Goal: Information Seeking & Learning: Learn about a topic

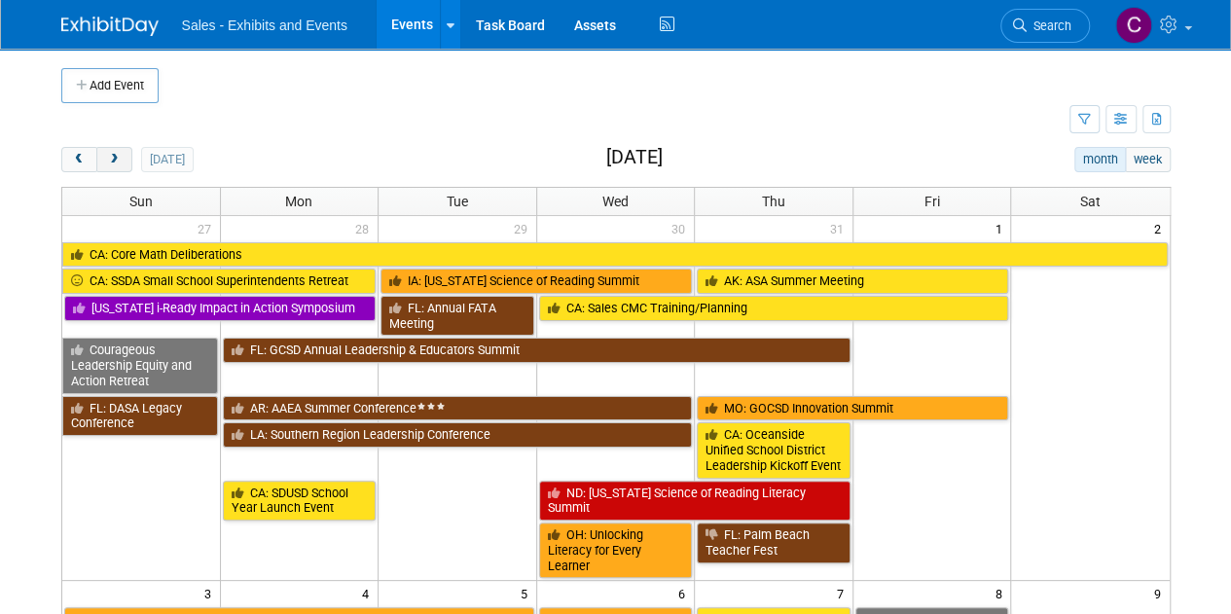
click at [107, 158] on span "next" at bounding box center [114, 160] width 15 height 13
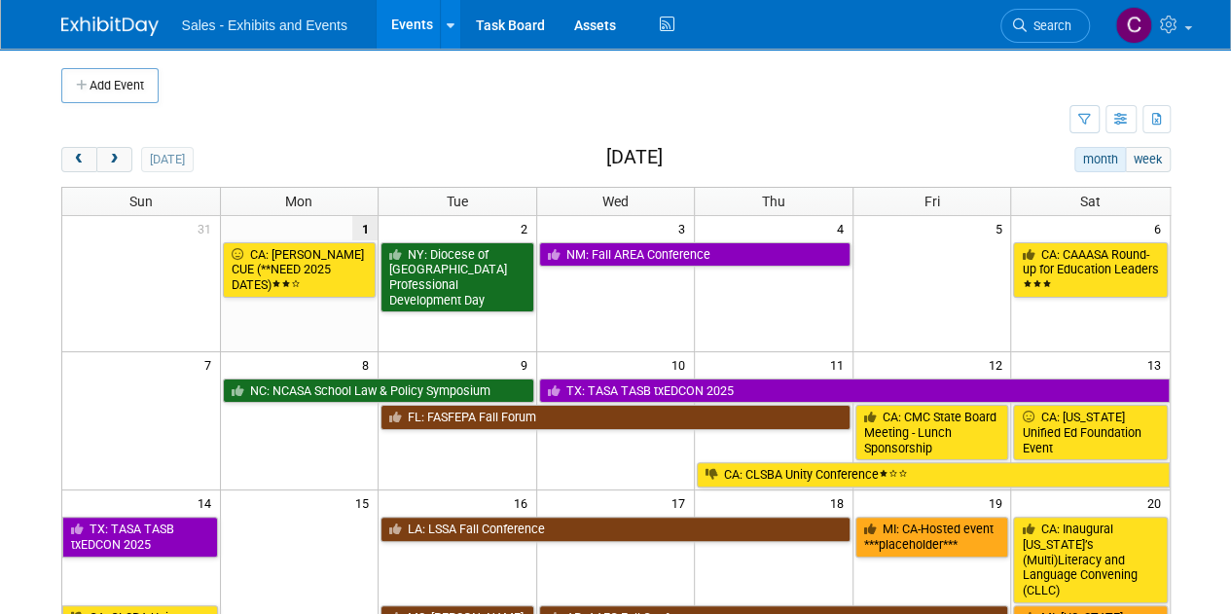
scroll to position [312, 0]
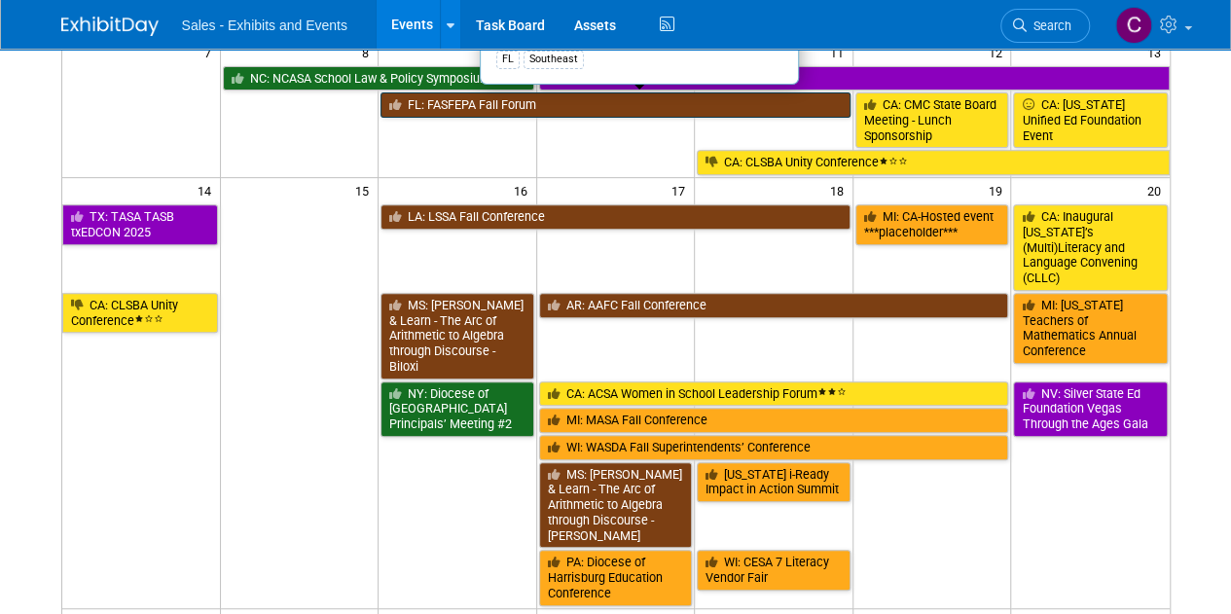
click at [437, 106] on link "FL: FASFEPA Fall Forum" at bounding box center [615, 104] width 470 height 25
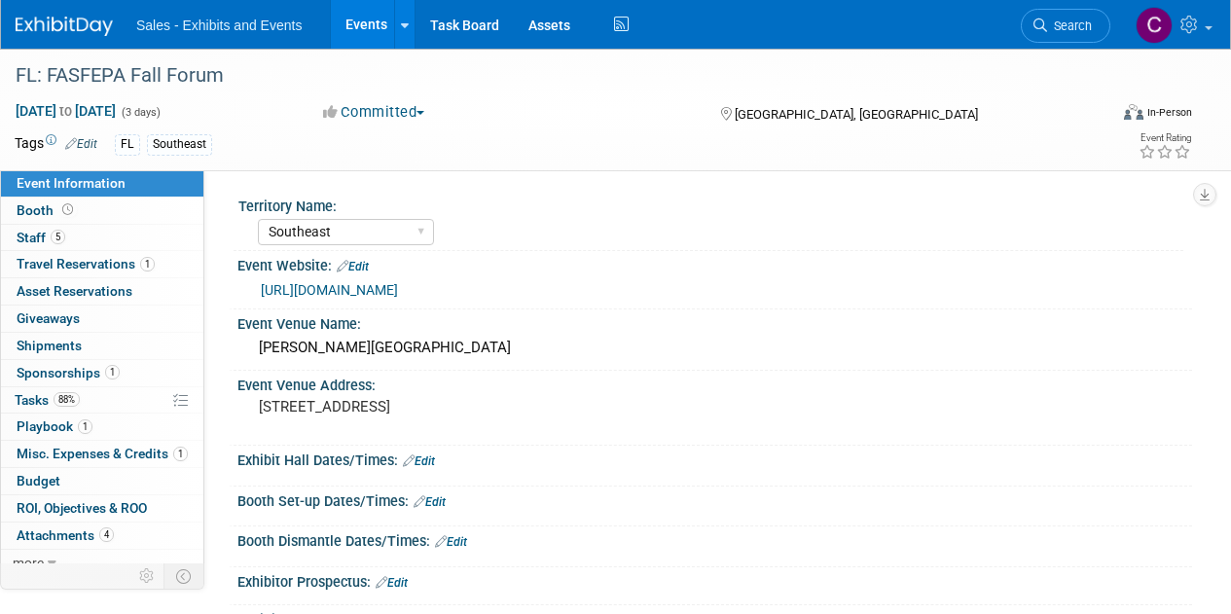
select select "Southeast"
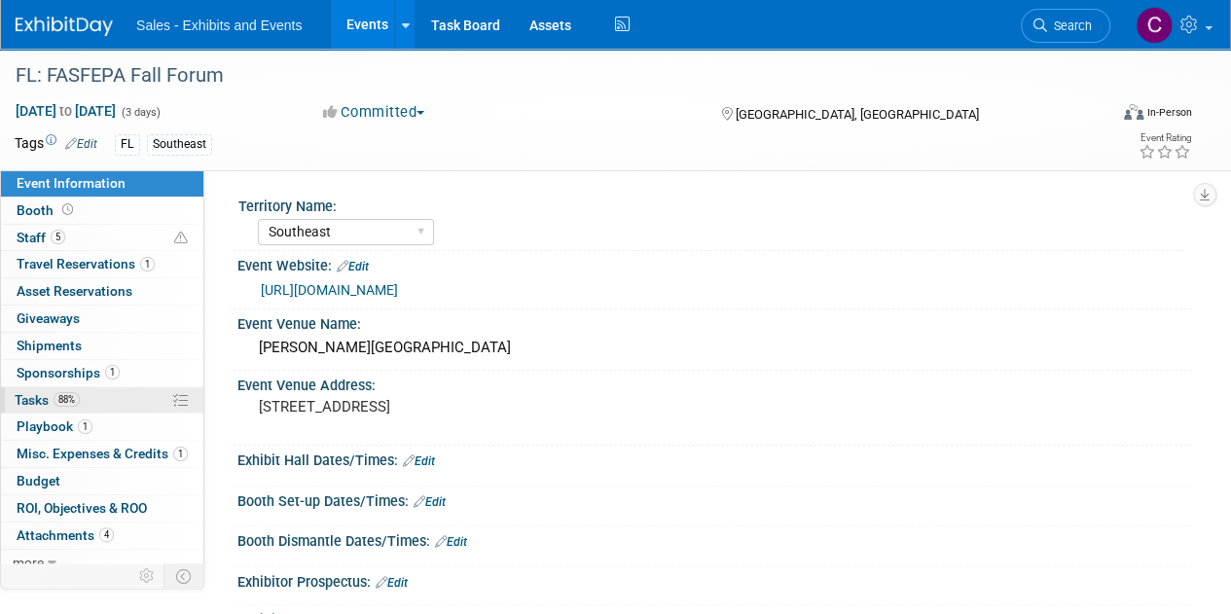
click at [42, 387] on link "88% Tasks 88%" at bounding box center [102, 400] width 202 height 26
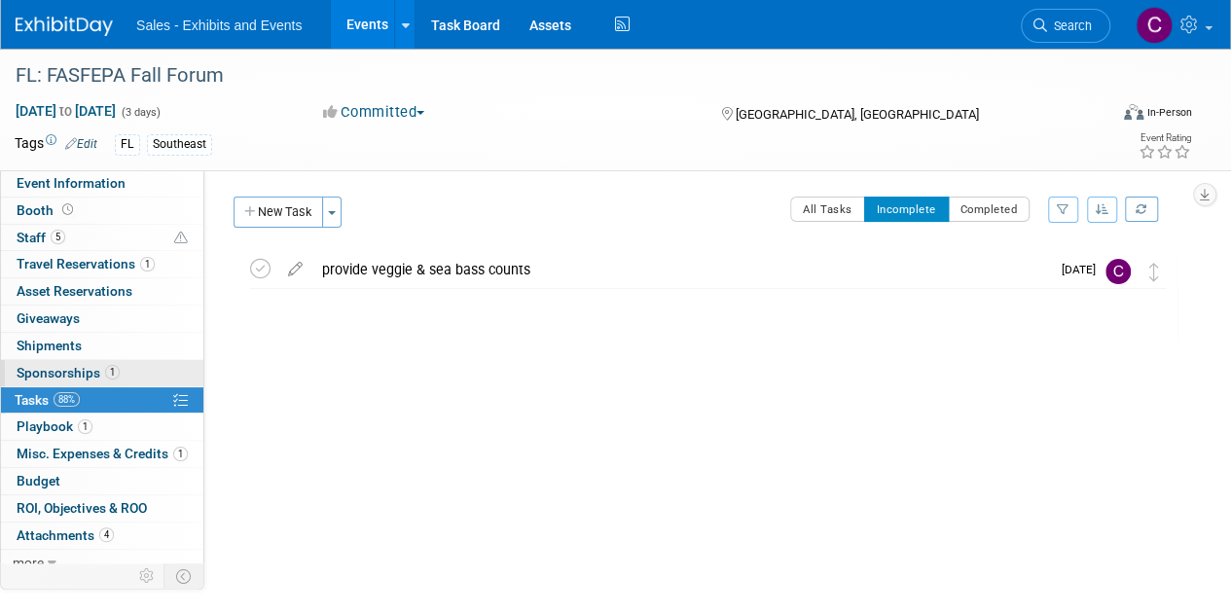
click at [39, 369] on span "Sponsorships 1" at bounding box center [68, 373] width 103 height 16
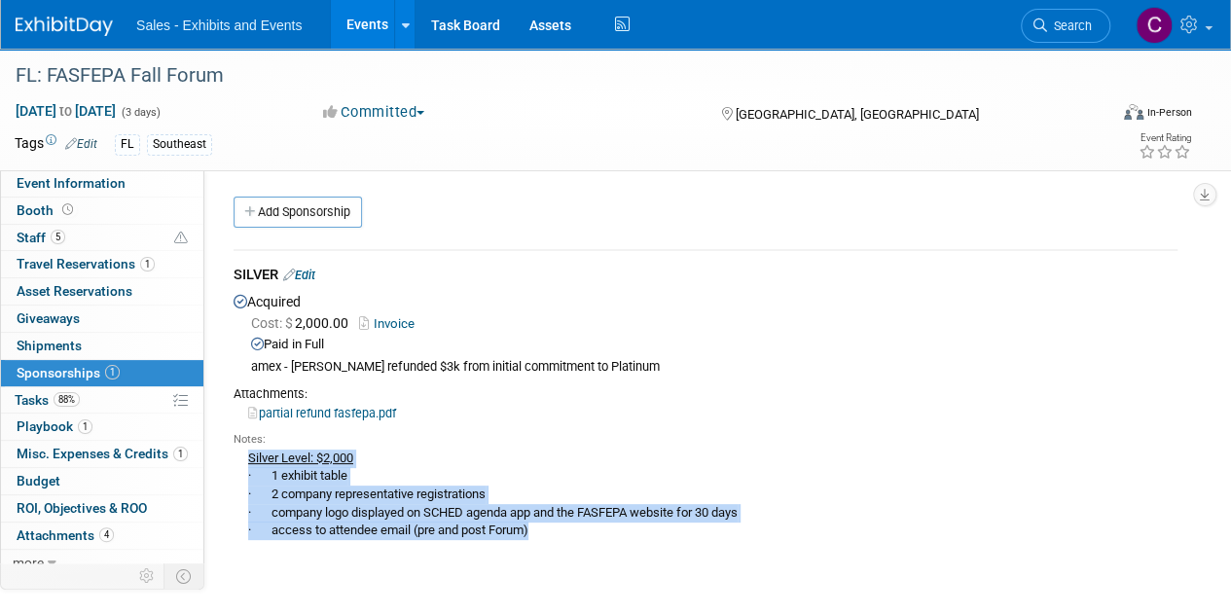
drag, startPoint x: 545, startPoint y: 530, endPoint x: 251, endPoint y: 458, distance: 302.5
click at [251, 458] on div "Silver Level: $2,000 · 1 exhibit table · 2 company representative registrations…" at bounding box center [706, 512] width 944 height 128
copy div "Silver Level: $2,000 · 1 exhibit table · 2 company representative registrations…"
click at [359, 26] on link "Events" at bounding box center [366, 24] width 71 height 49
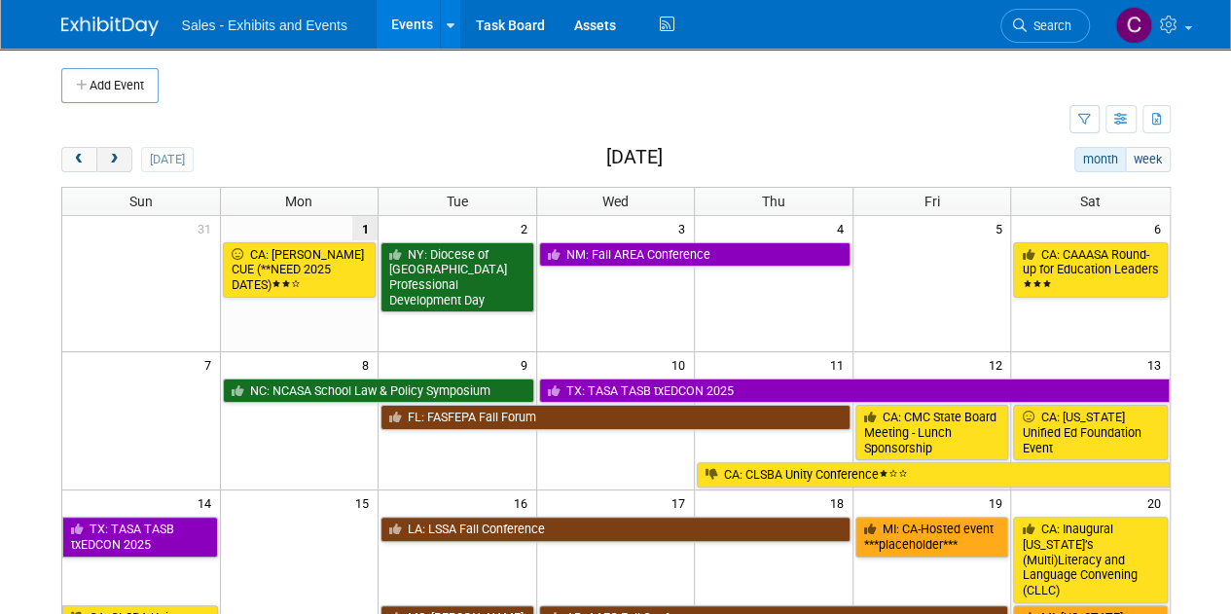
click at [121, 153] on button "next" at bounding box center [114, 159] width 36 height 25
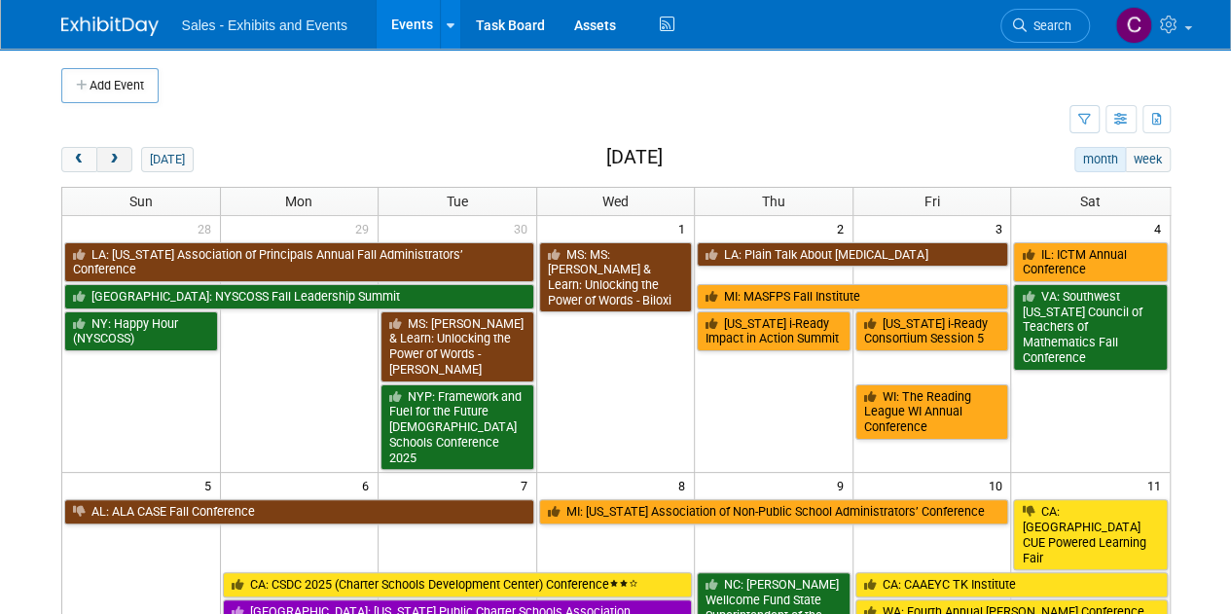
click at [121, 153] on button "next" at bounding box center [114, 159] width 36 height 25
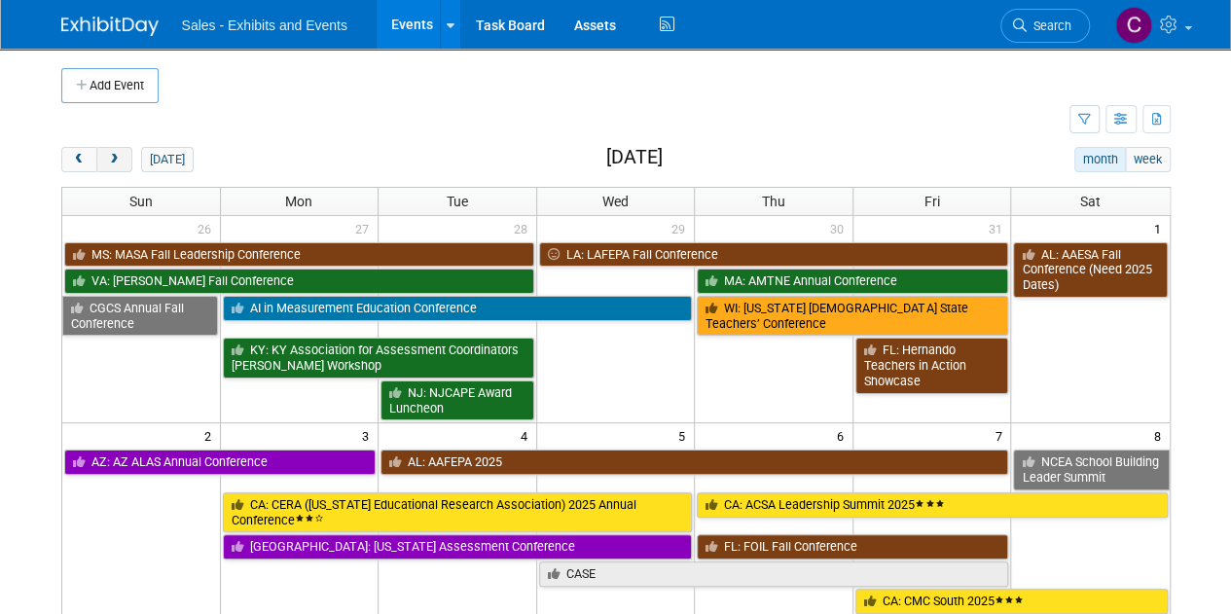
click at [121, 153] on button "next" at bounding box center [114, 159] width 36 height 25
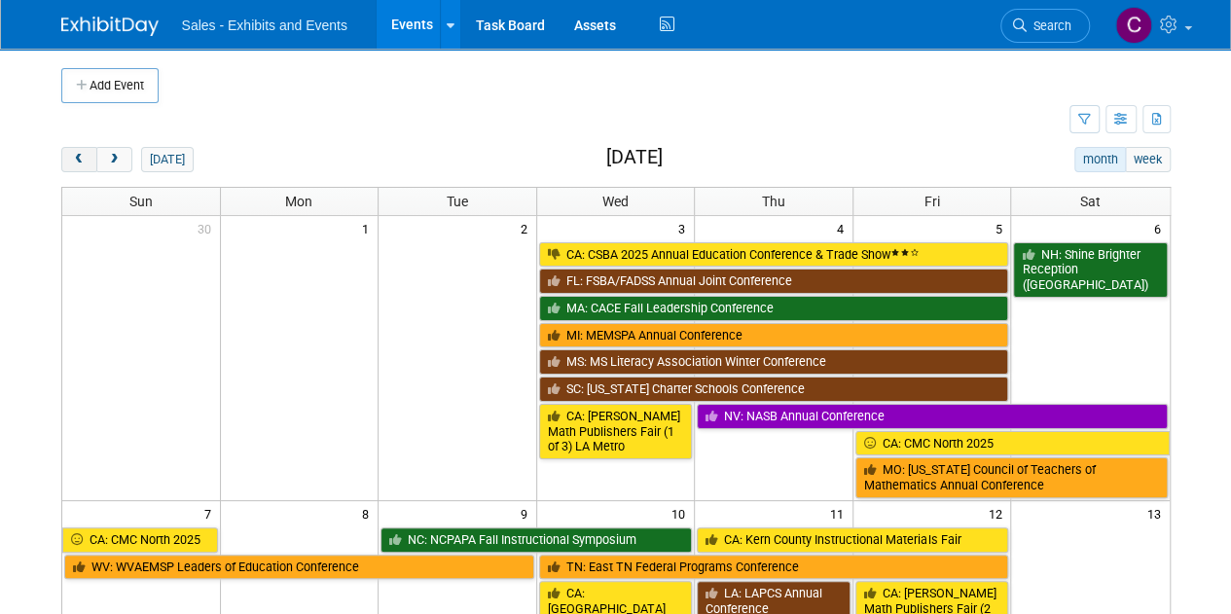
click at [84, 157] on span "prev" at bounding box center [79, 160] width 15 height 13
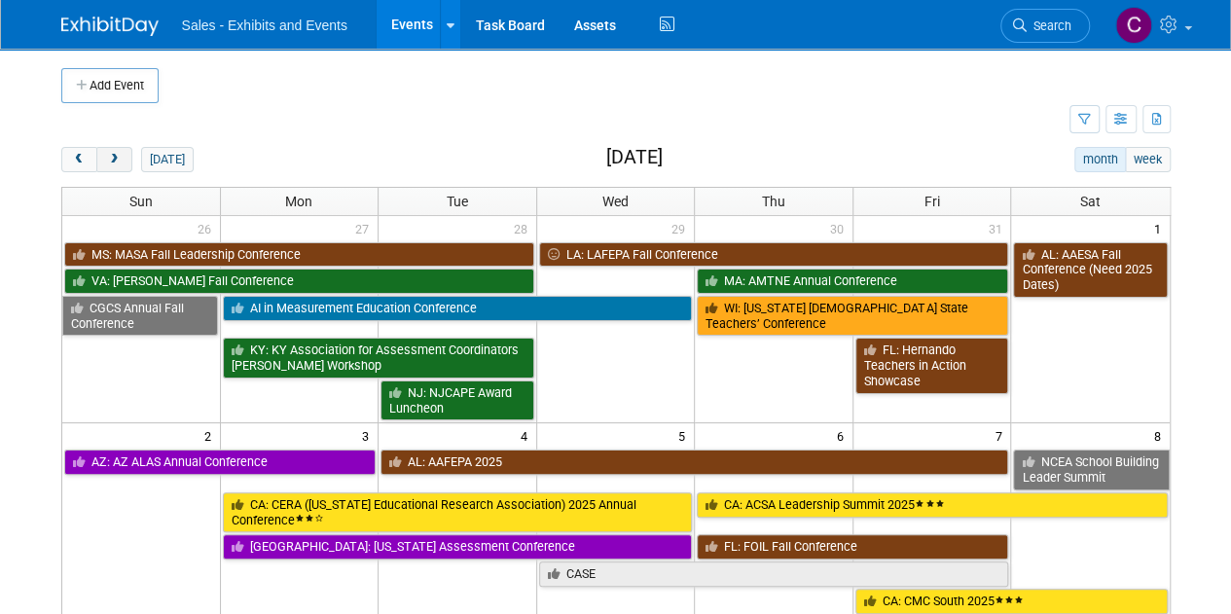
click at [101, 159] on button "next" at bounding box center [114, 159] width 36 height 25
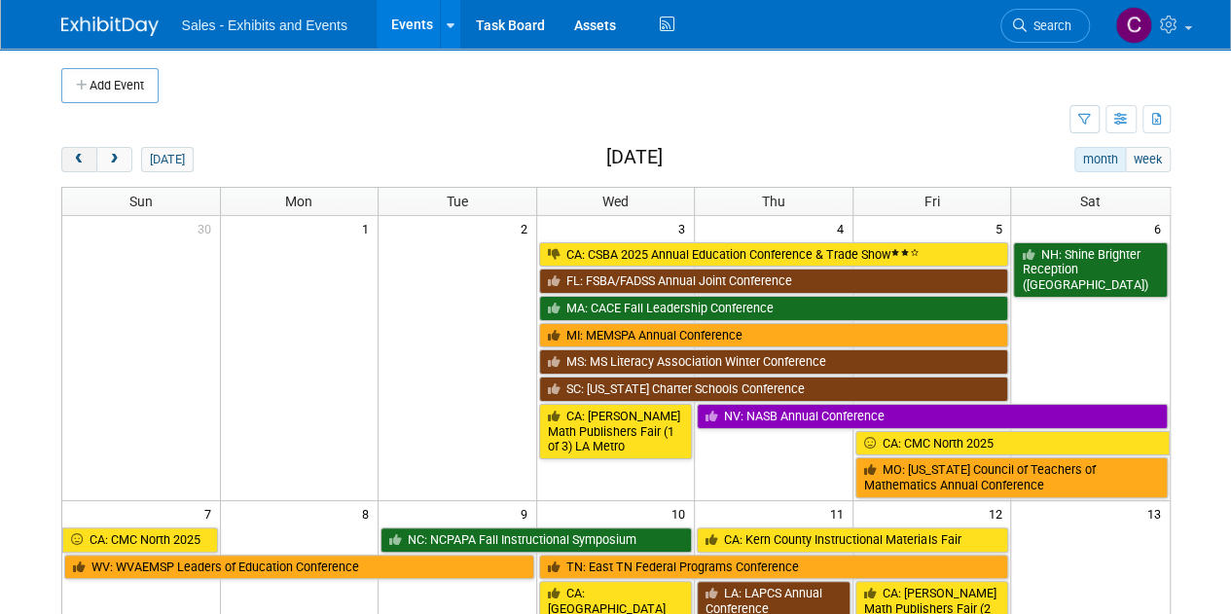
click at [69, 156] on button "prev" at bounding box center [79, 159] width 36 height 25
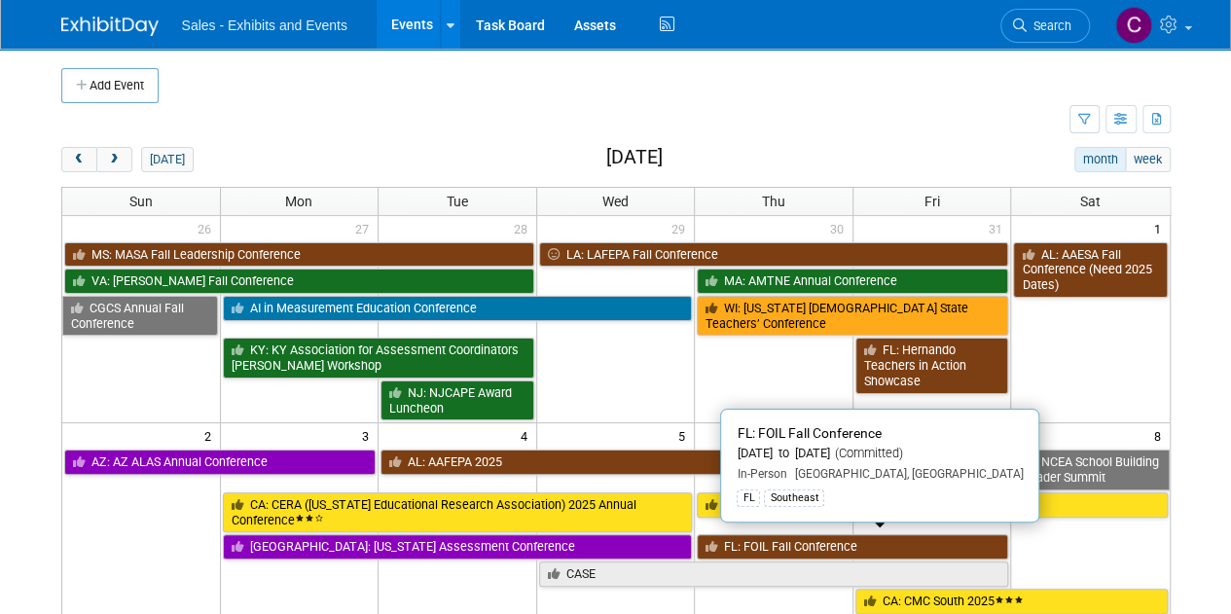
drag, startPoint x: 819, startPoint y: 539, endPoint x: 806, endPoint y: 539, distance: 13.6
click at [819, 539] on link "FL: FOIL Fall Conference" at bounding box center [852, 546] width 311 height 25
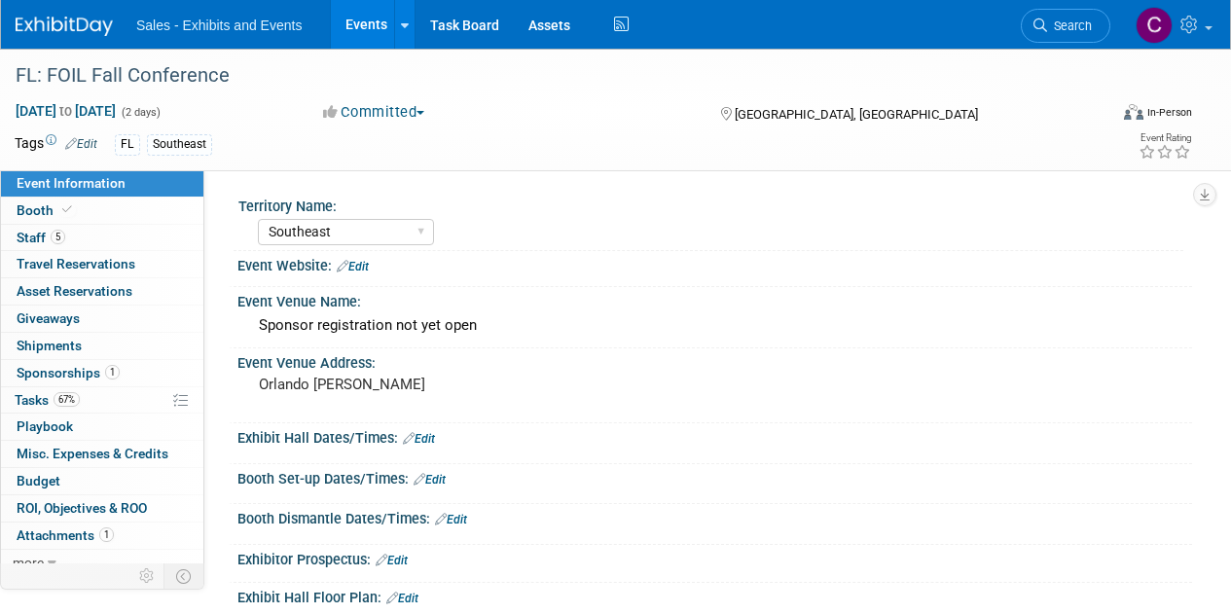
select select "Southeast"
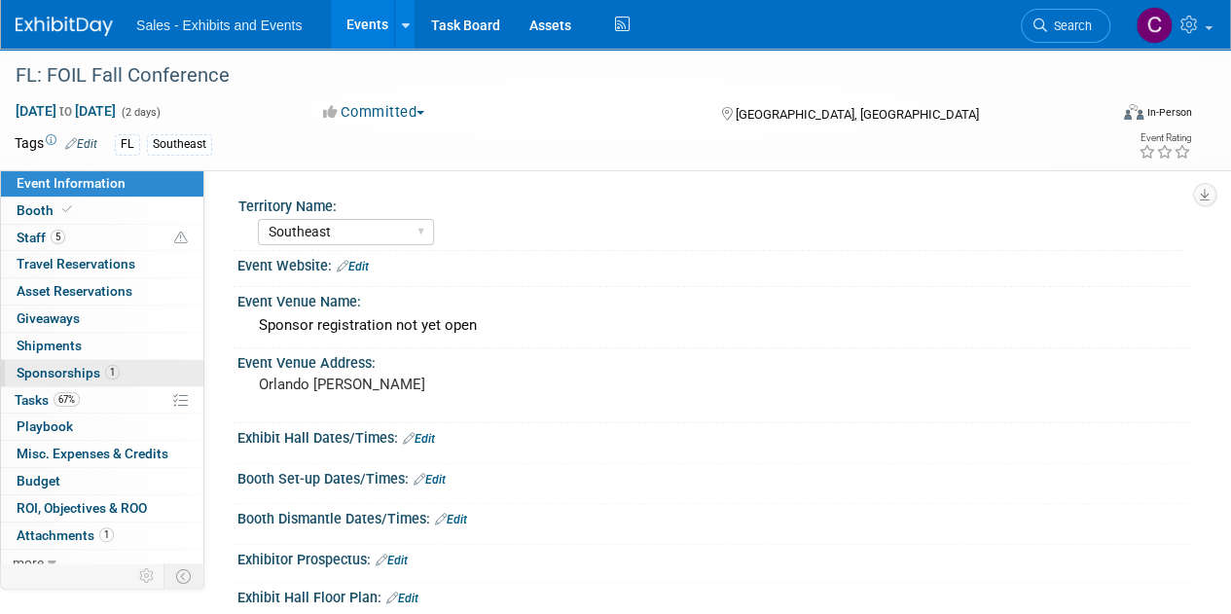
click at [50, 375] on span "Sponsorships 1" at bounding box center [68, 373] width 103 height 16
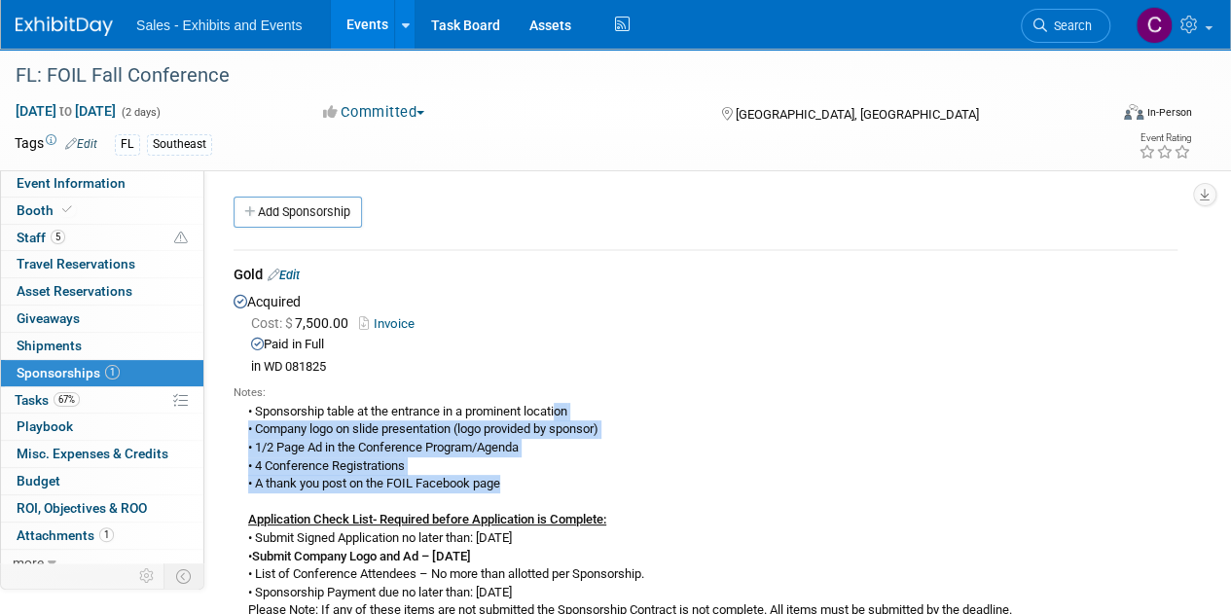
drag, startPoint x: 512, startPoint y: 482, endPoint x: 247, endPoint y: 418, distance: 272.1
click at [247, 418] on div "• Sponsorship table at the entrance in a prominent location • Company logo on s…" at bounding box center [706, 510] width 944 height 219
copy div "• Sponsorship table at the entrance in a prominent location • Company logo on s…"
click at [41, 394] on span "Tasks 67%" at bounding box center [47, 400] width 65 height 16
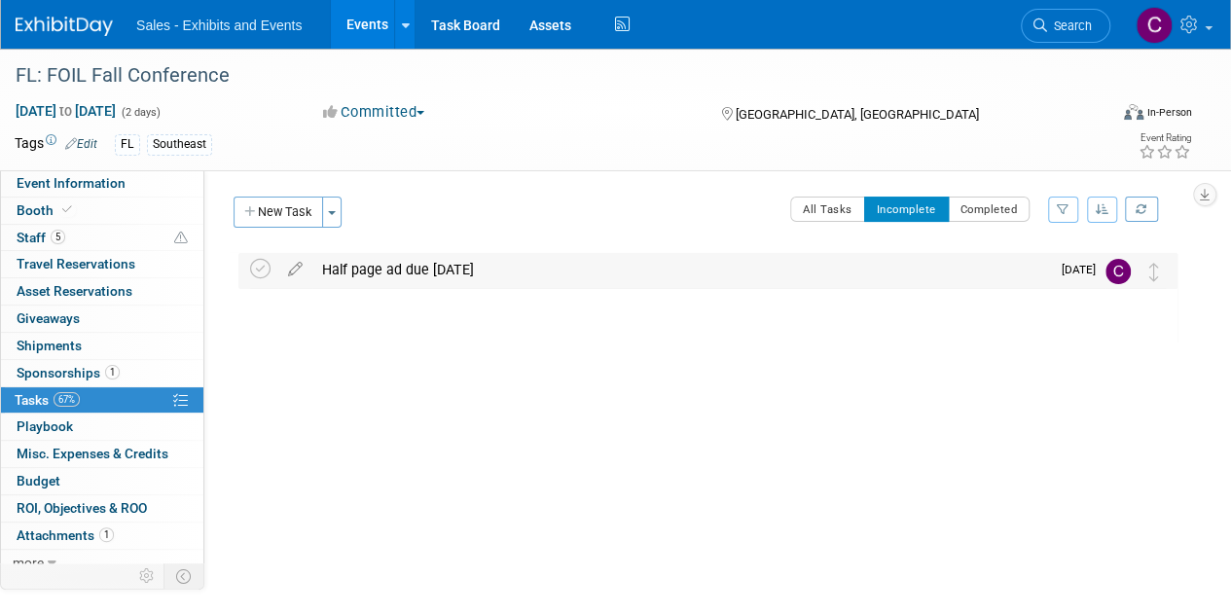
click at [366, 271] on div "Half page ad due October 6" at bounding box center [680, 269] width 737 height 33
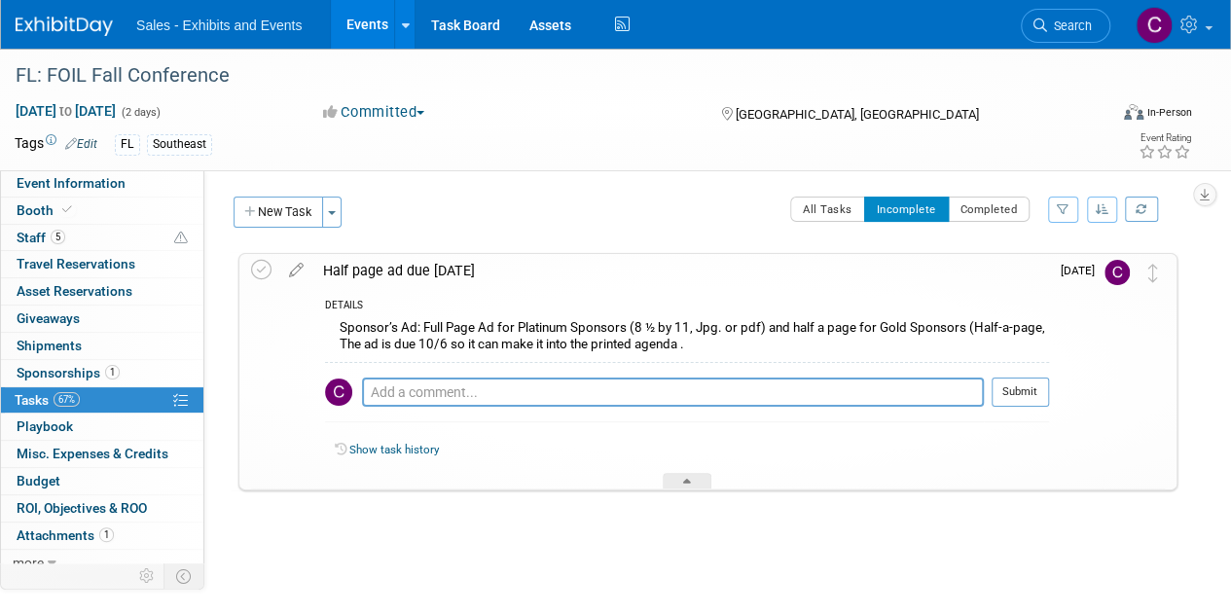
click at [356, 16] on link "Events" at bounding box center [366, 24] width 71 height 49
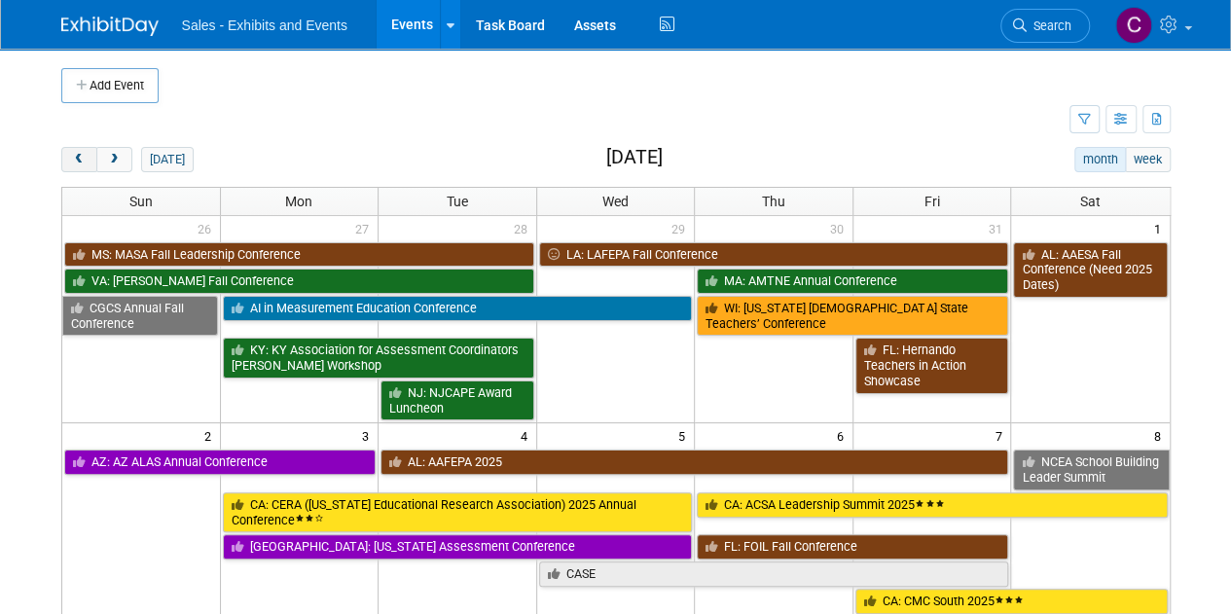
click at [72, 161] on span "prev" at bounding box center [79, 160] width 15 height 13
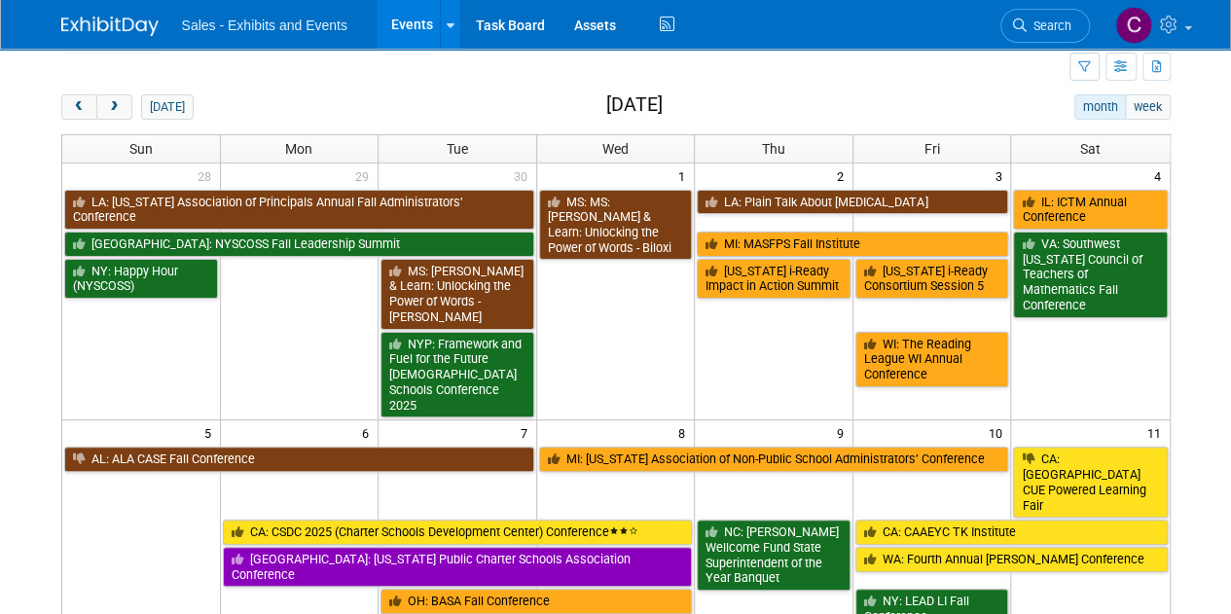
scroll to position [109, 0]
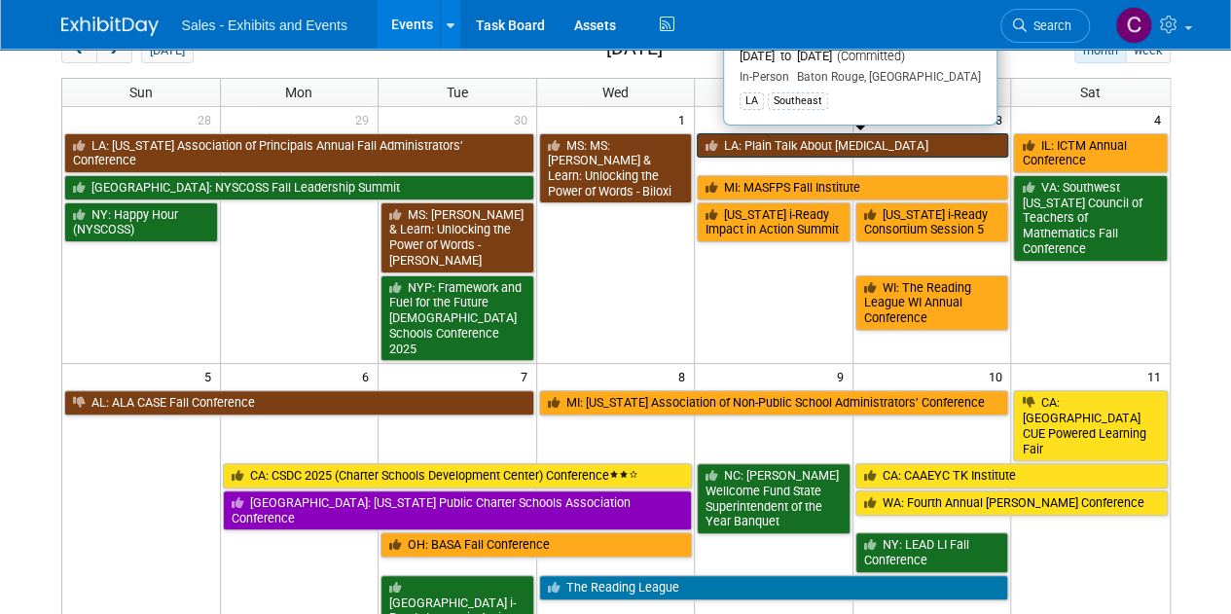
click at [813, 133] on link "LA: Plain Talk About [MEDICAL_DATA]" at bounding box center [852, 145] width 311 height 25
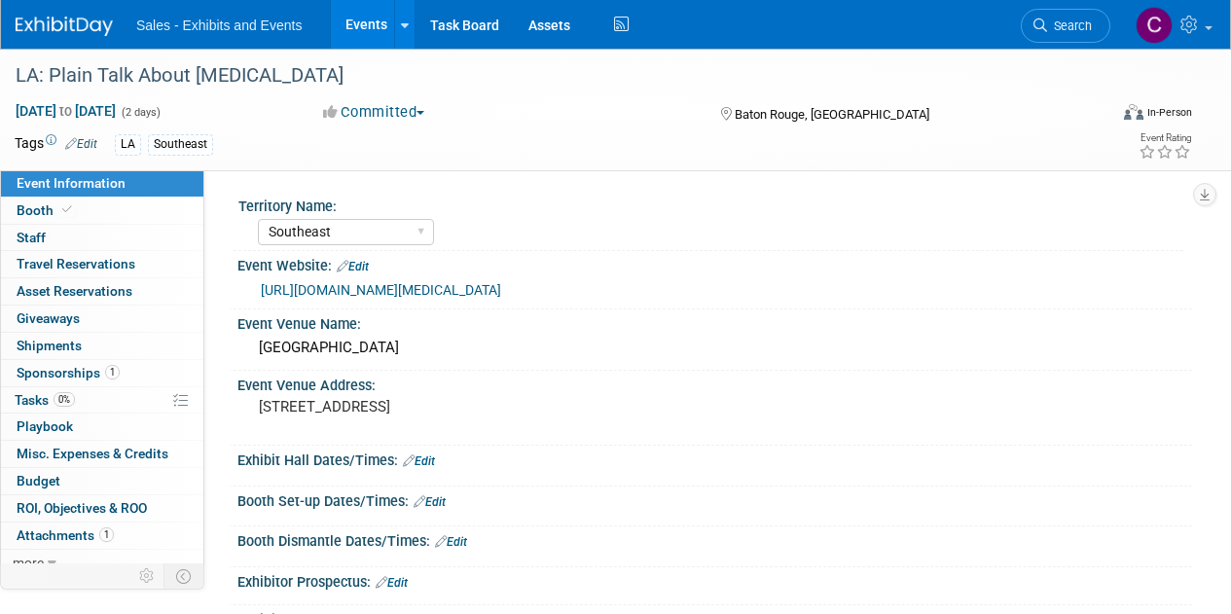
select select "Southeast"
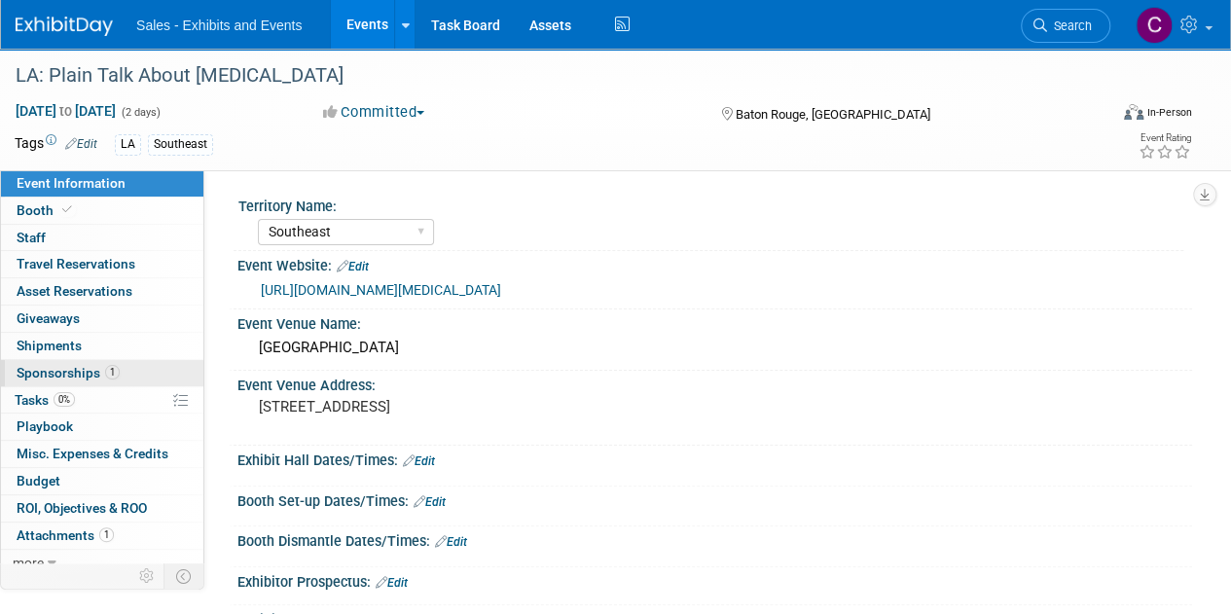
click at [35, 370] on span "Sponsorships 1" at bounding box center [68, 373] width 103 height 16
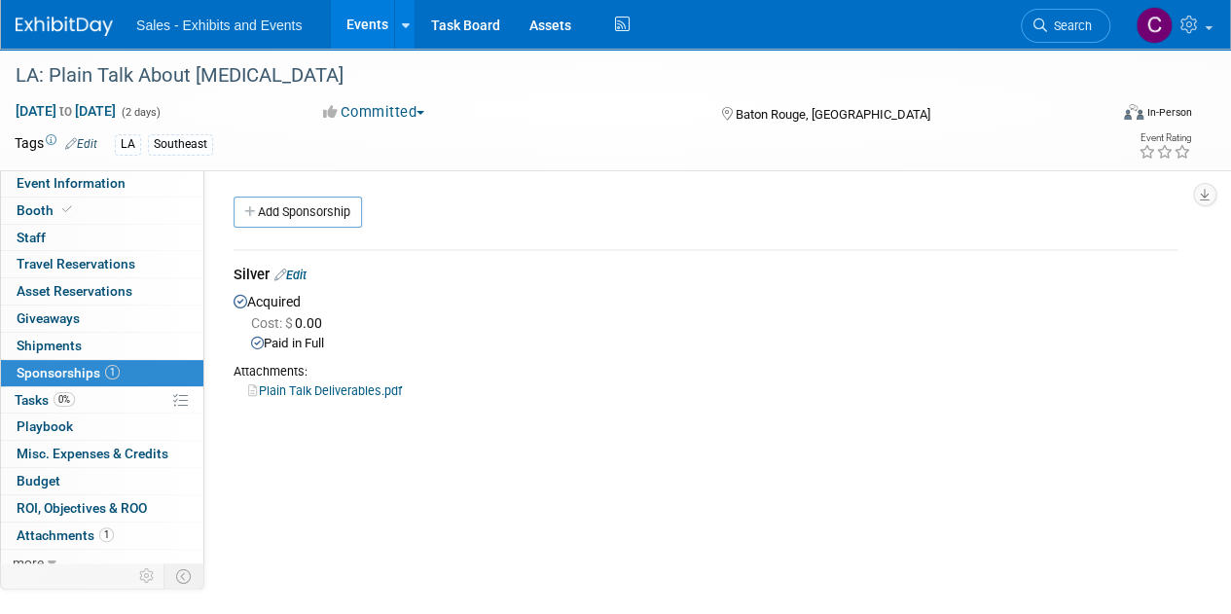
click at [355, 383] on link "Plain Talk Deliverables.pdf" at bounding box center [325, 390] width 154 height 15
click at [363, 19] on link "Events" at bounding box center [366, 24] width 71 height 49
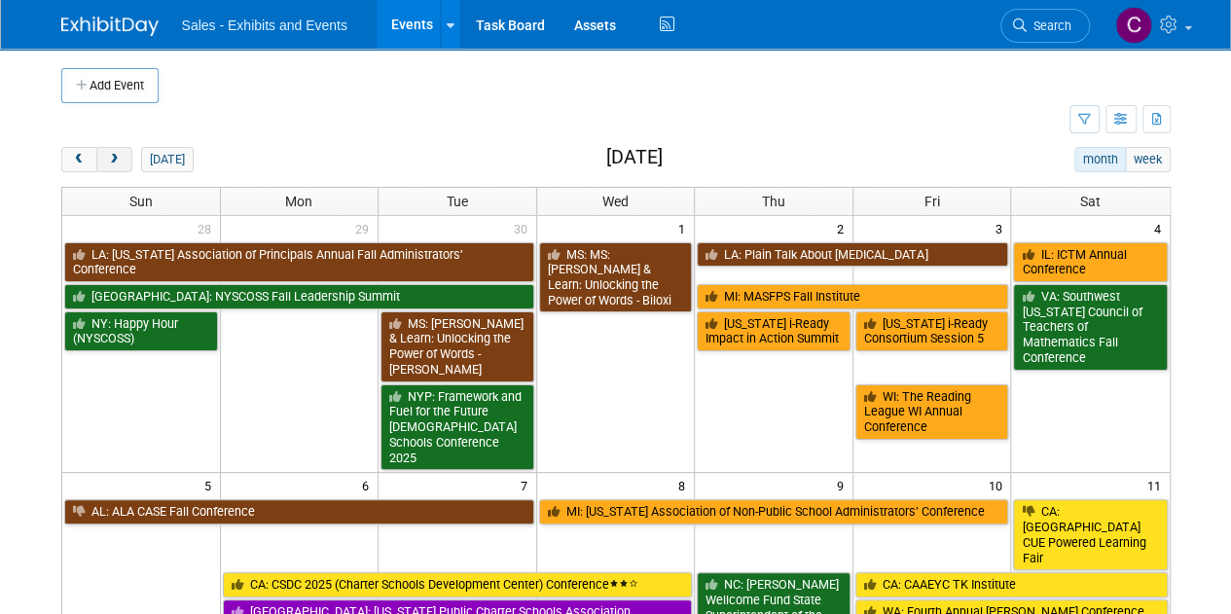
click at [110, 151] on button "next" at bounding box center [114, 159] width 36 height 25
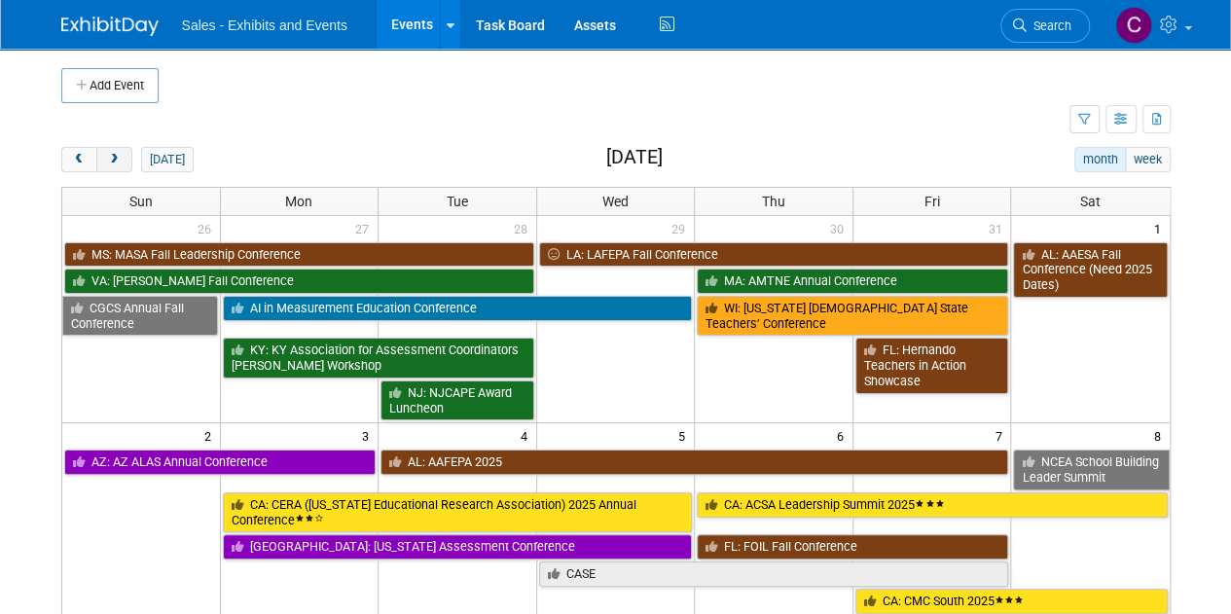
click at [110, 151] on button "next" at bounding box center [114, 159] width 36 height 25
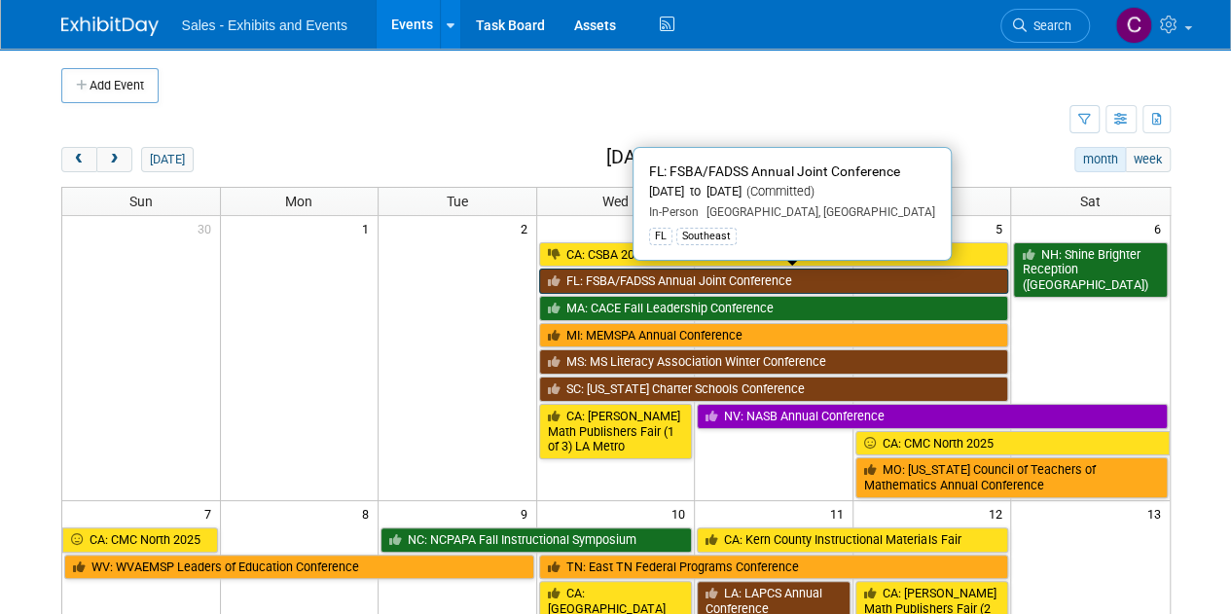
click at [665, 272] on link "FL: FSBA/FADSS Annual Joint Conference" at bounding box center [774, 281] width 470 height 25
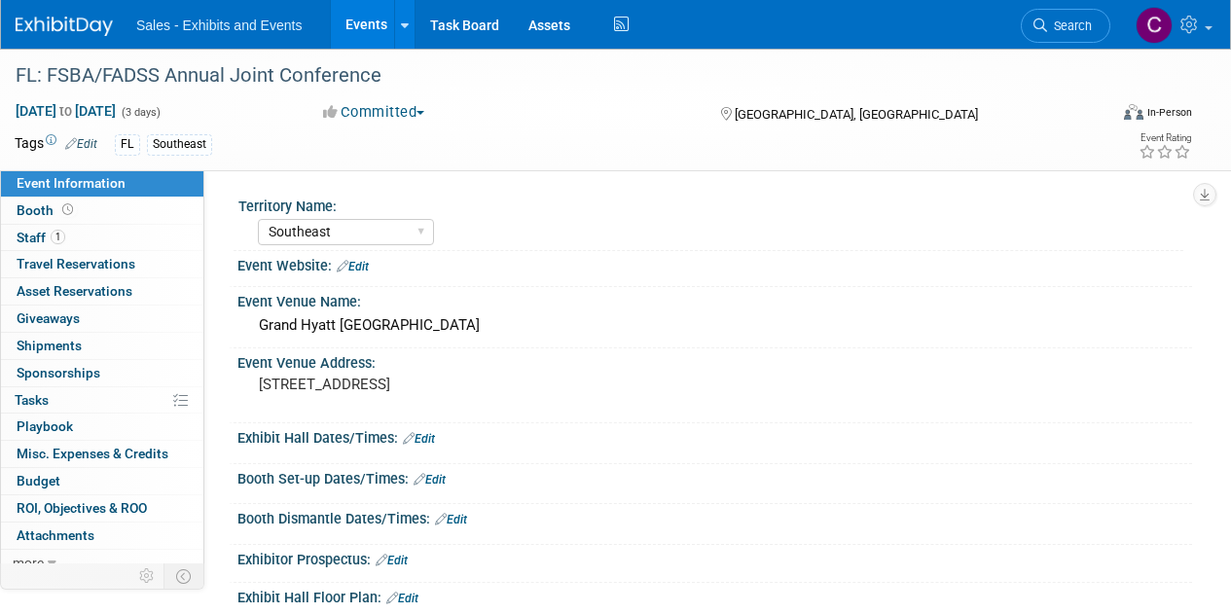
select select "Southeast"
